Goal: Obtain resource: Obtain resource

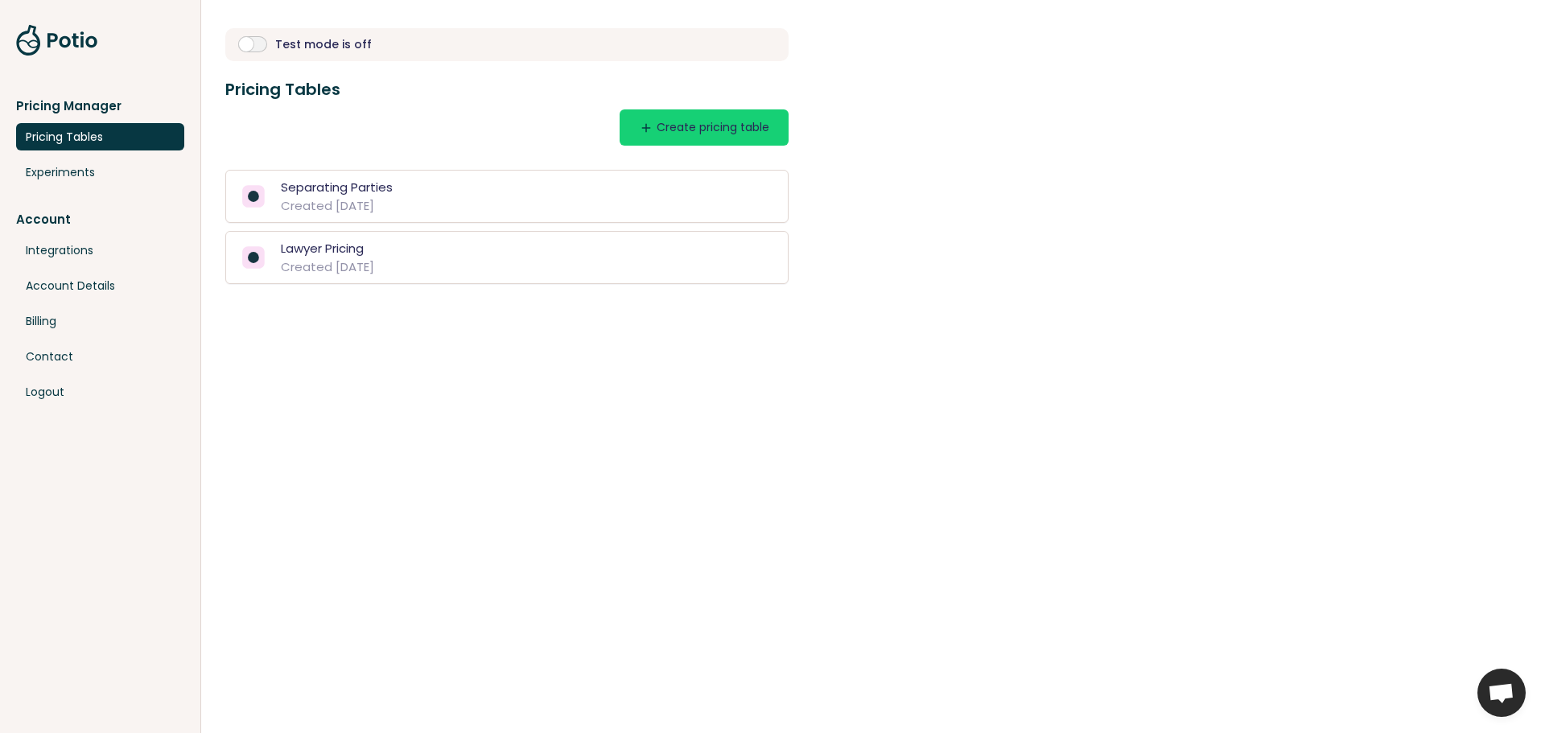
click at [80, 132] on link "Pricing Tables" at bounding box center [100, 136] width 168 height 27
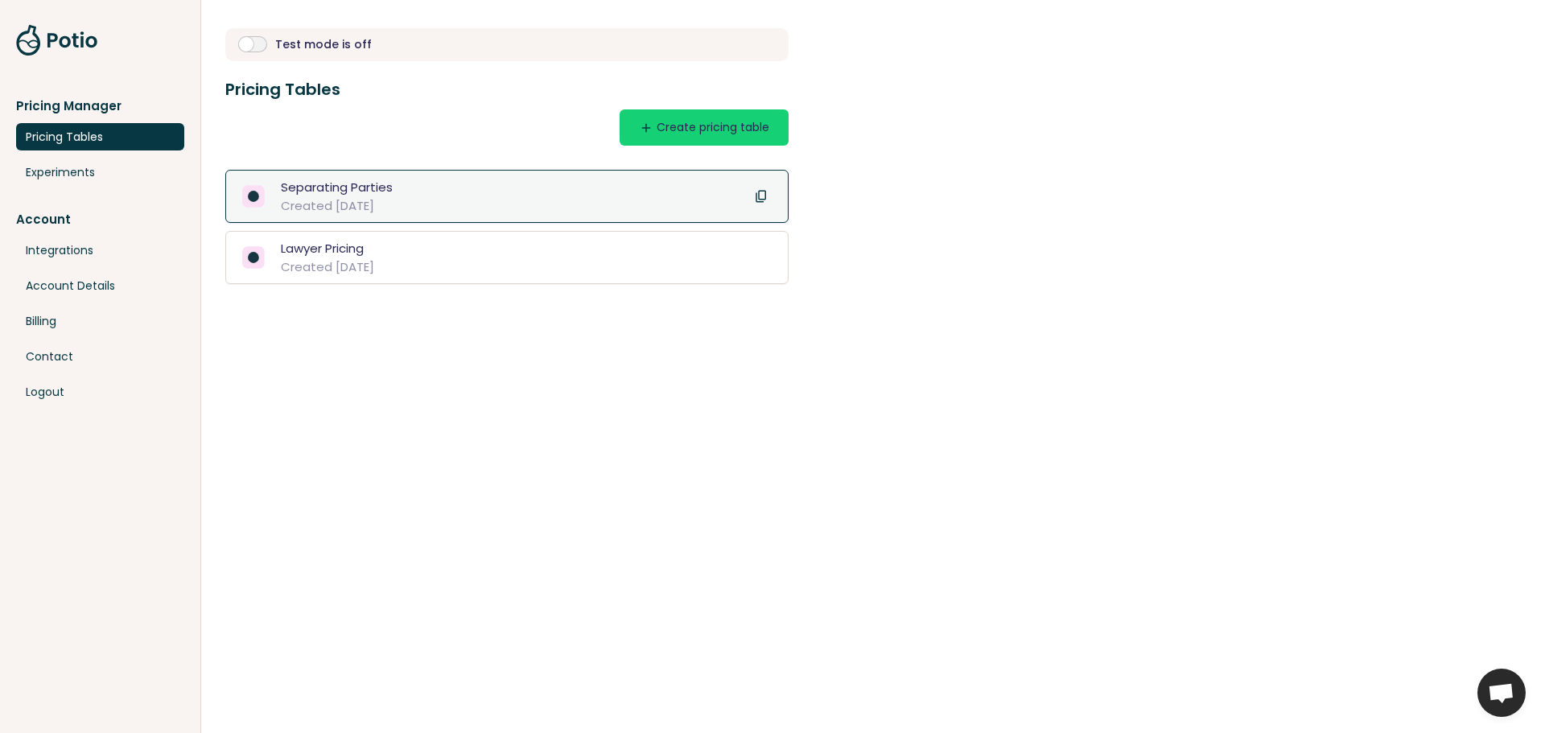
click at [332, 185] on div "Separating Parties" at bounding box center [337, 187] width 112 height 19
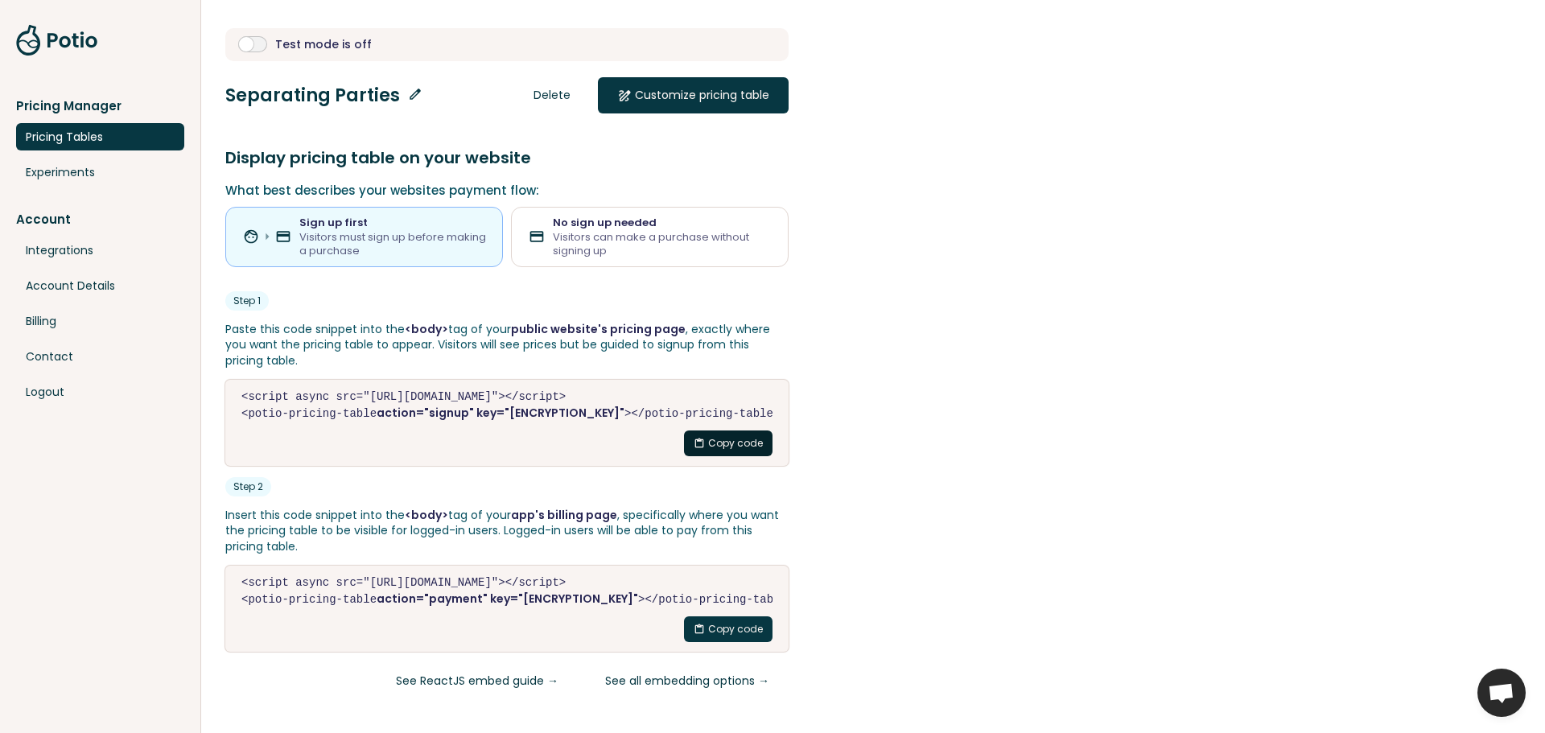
click at [742, 443] on button "content_paste Copy code" at bounding box center [728, 444] width 89 height 26
